Goal: Task Accomplishment & Management: Use online tool/utility

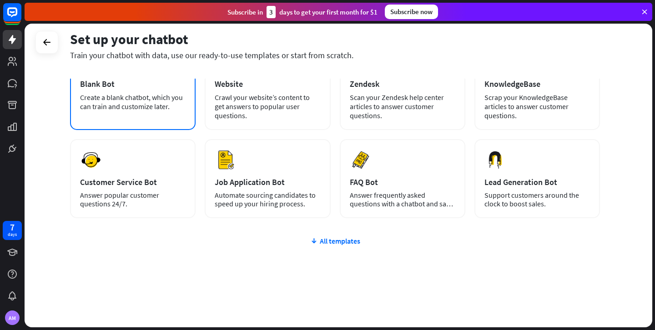
scroll to position [72, 0]
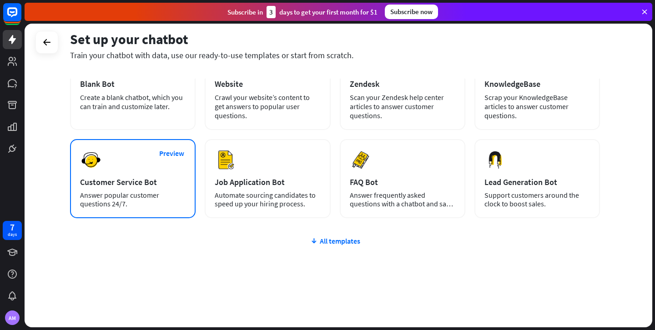
click at [126, 183] on div "Customer Service Bot" at bounding box center [132, 182] width 105 height 10
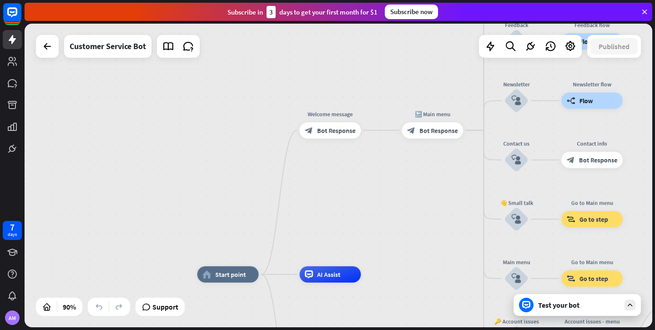
click at [578, 309] on div "Test your bot" at bounding box center [579, 305] width 82 height 9
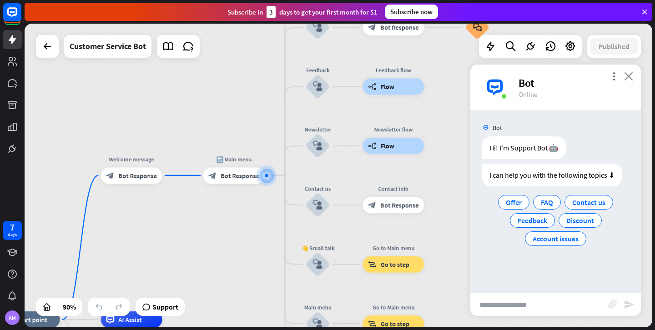
click at [629, 77] on icon "close" at bounding box center [628, 76] width 9 height 9
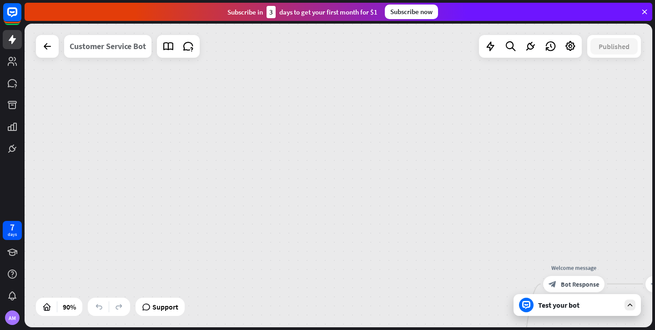
click at [139, 48] on div "Customer Service Bot" at bounding box center [108, 46] width 76 height 23
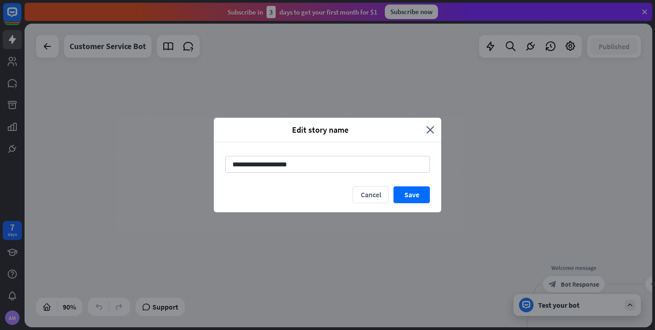
click at [432, 124] on div "Edit story name close" at bounding box center [327, 130] width 227 height 25
click at [432, 130] on icon "close" at bounding box center [430, 130] width 8 height 10
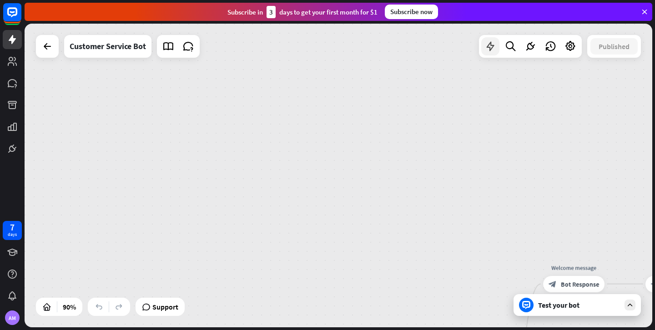
click at [491, 51] on icon at bounding box center [490, 46] width 12 height 12
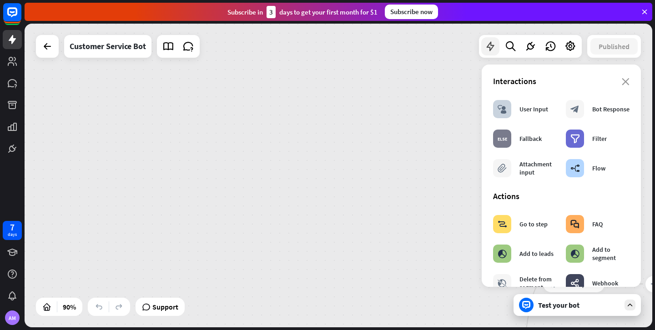
click at [491, 51] on icon at bounding box center [490, 46] width 12 height 12
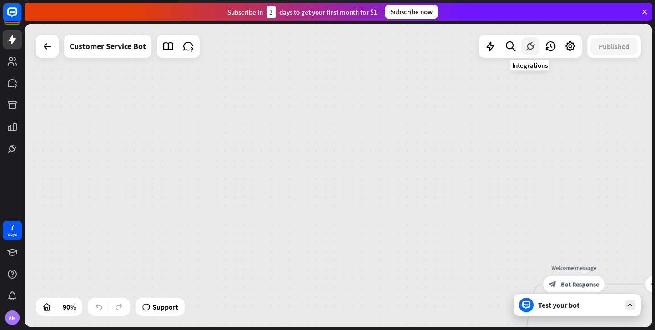
click at [528, 45] on icon at bounding box center [530, 46] width 12 height 12
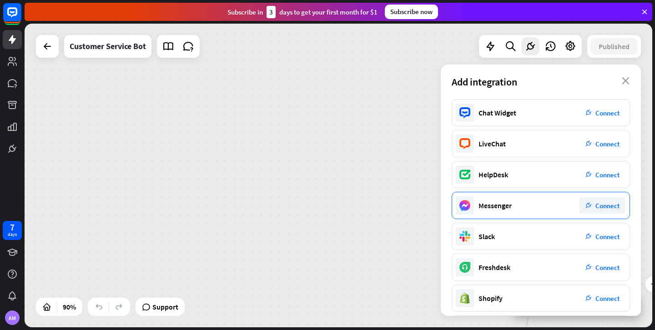
click at [601, 205] on span "Connect" at bounding box center [607, 205] width 24 height 9
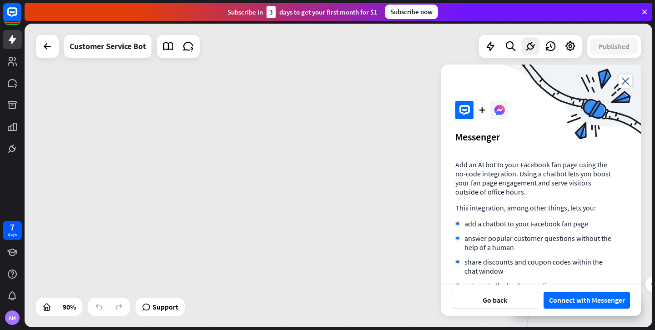
scroll to position [27, 0]
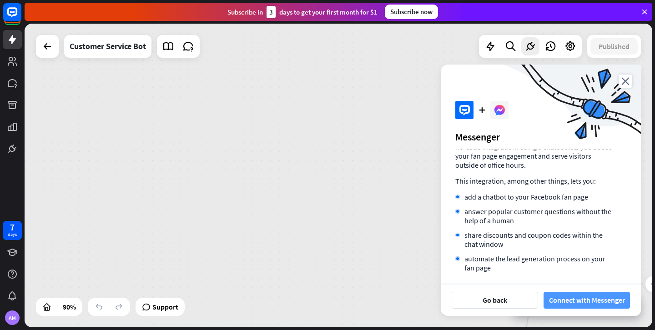
click at [593, 298] on button "Connect with Messenger" at bounding box center [586, 300] width 86 height 17
